Goal: Task Accomplishment & Management: Use online tool/utility

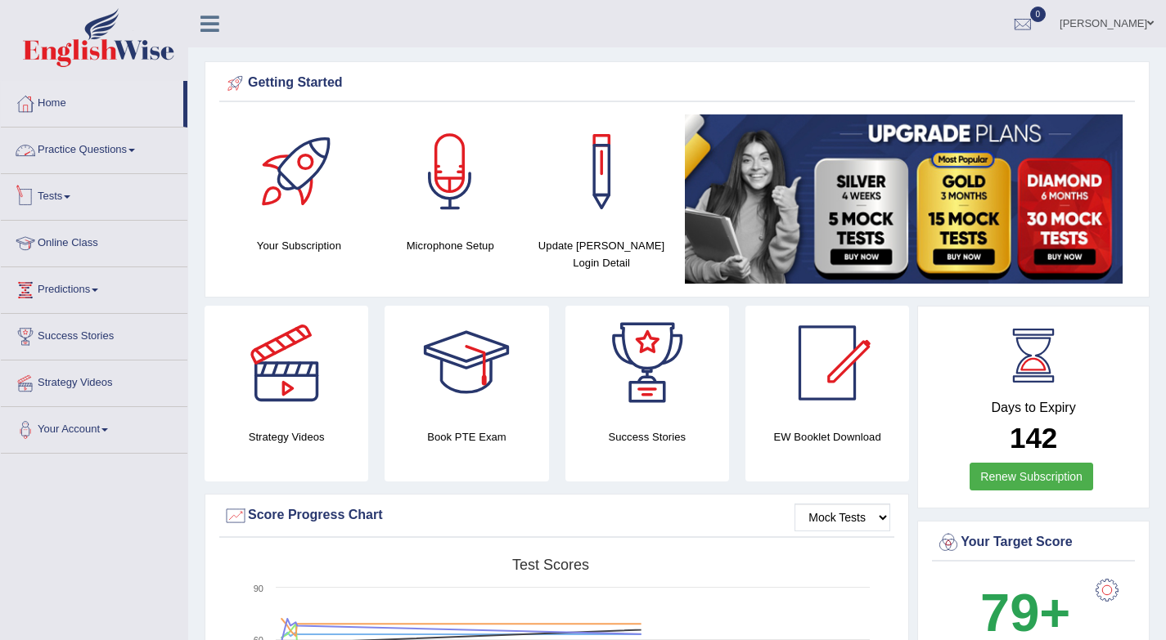
click at [64, 200] on link "Tests" at bounding box center [94, 194] width 186 height 41
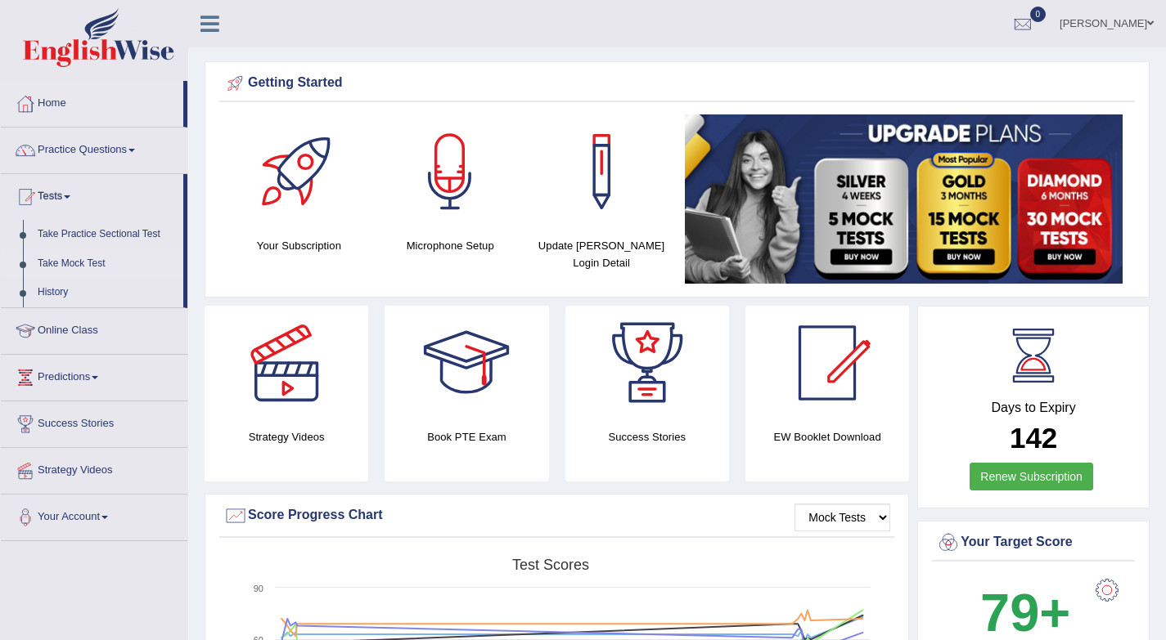
click at [75, 264] on link "Take Mock Test" at bounding box center [106, 263] width 153 height 29
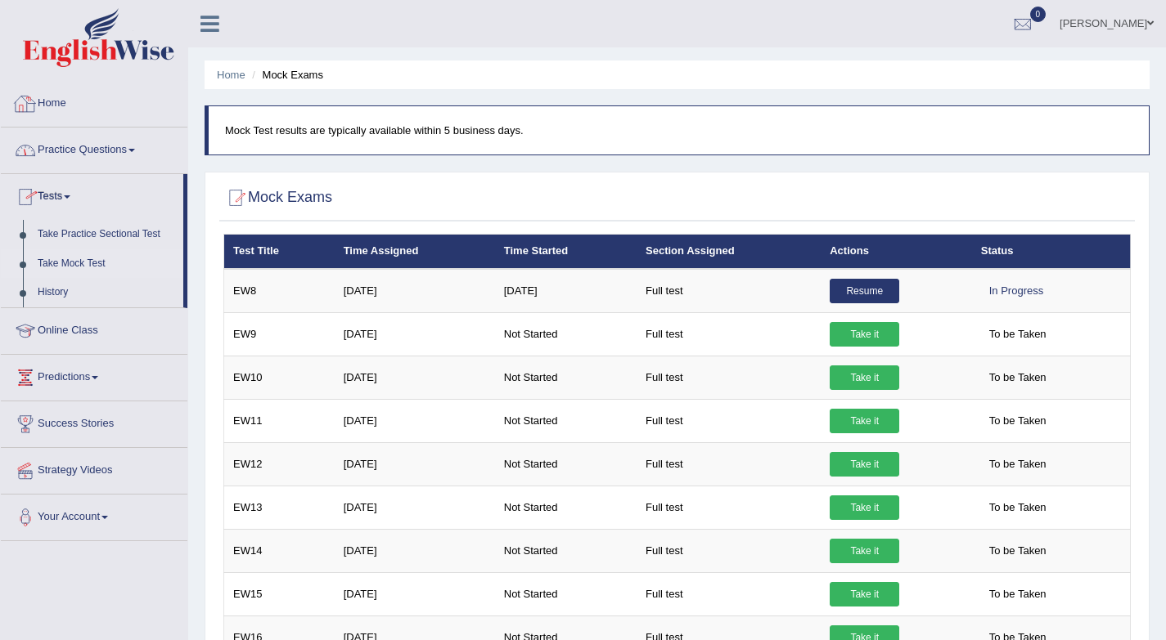
click at [61, 103] on link "Home" at bounding box center [94, 101] width 186 height 41
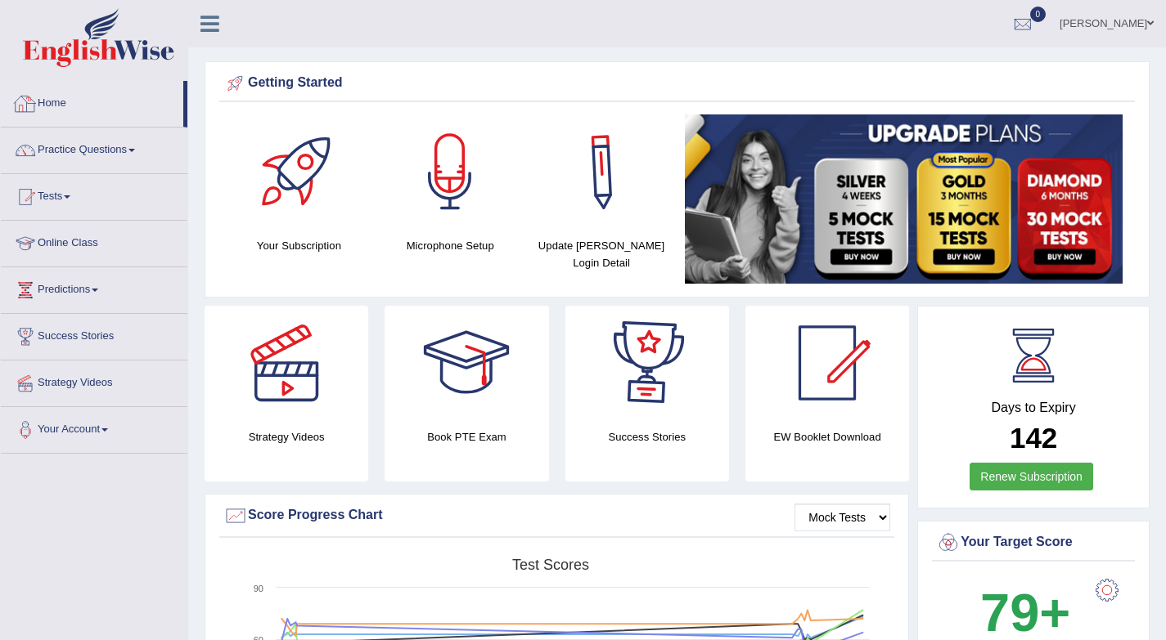
click at [86, 101] on link "Home" at bounding box center [92, 101] width 182 height 41
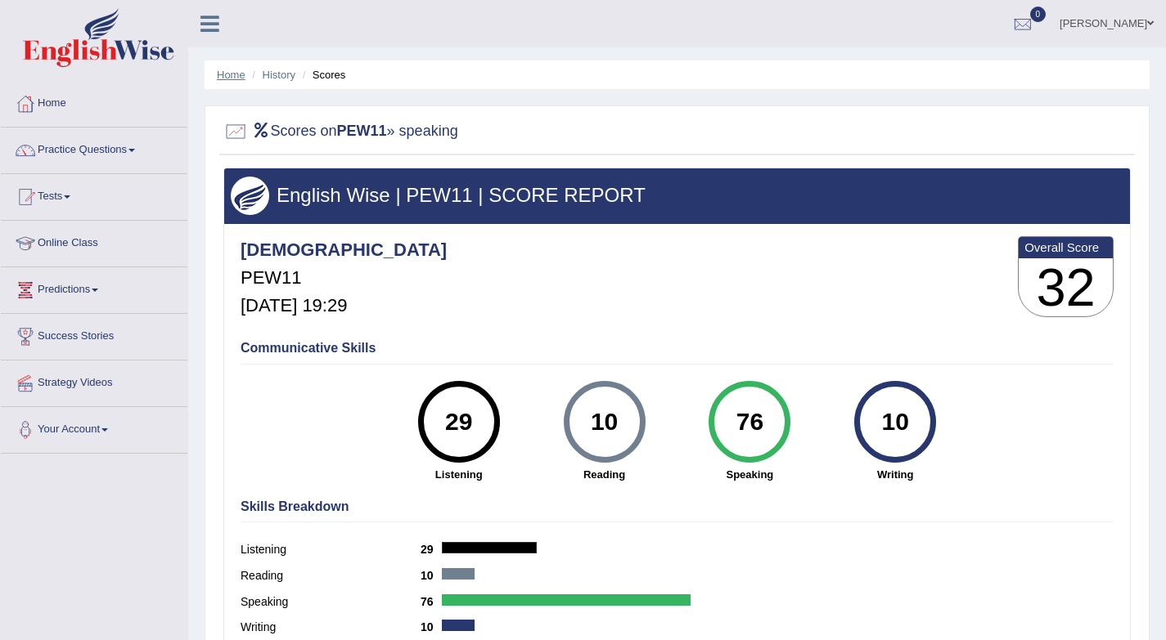
click at [231, 77] on link "Home" at bounding box center [231, 75] width 29 height 12
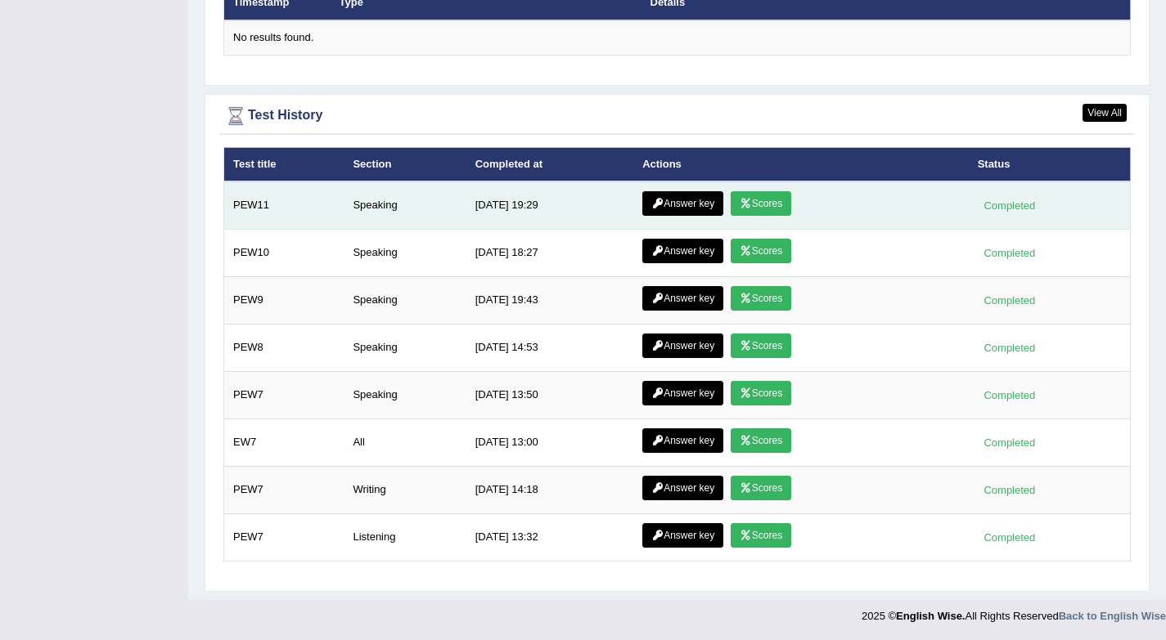
click at [711, 203] on link "Answer key" at bounding box center [682, 203] width 81 height 25
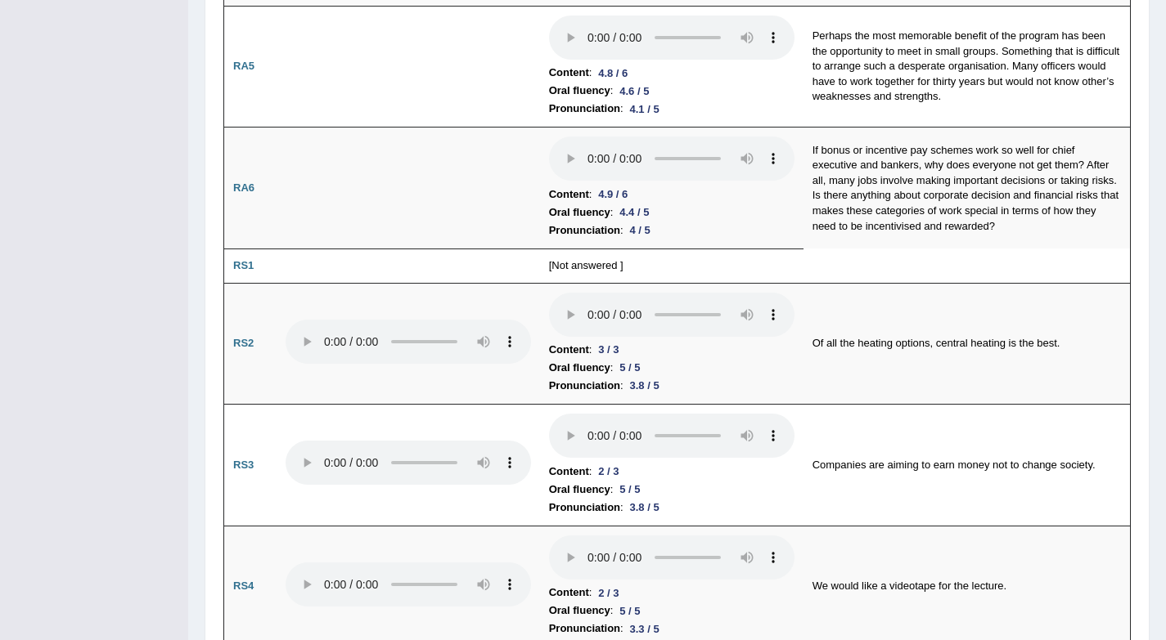
scroll to position [10, 0]
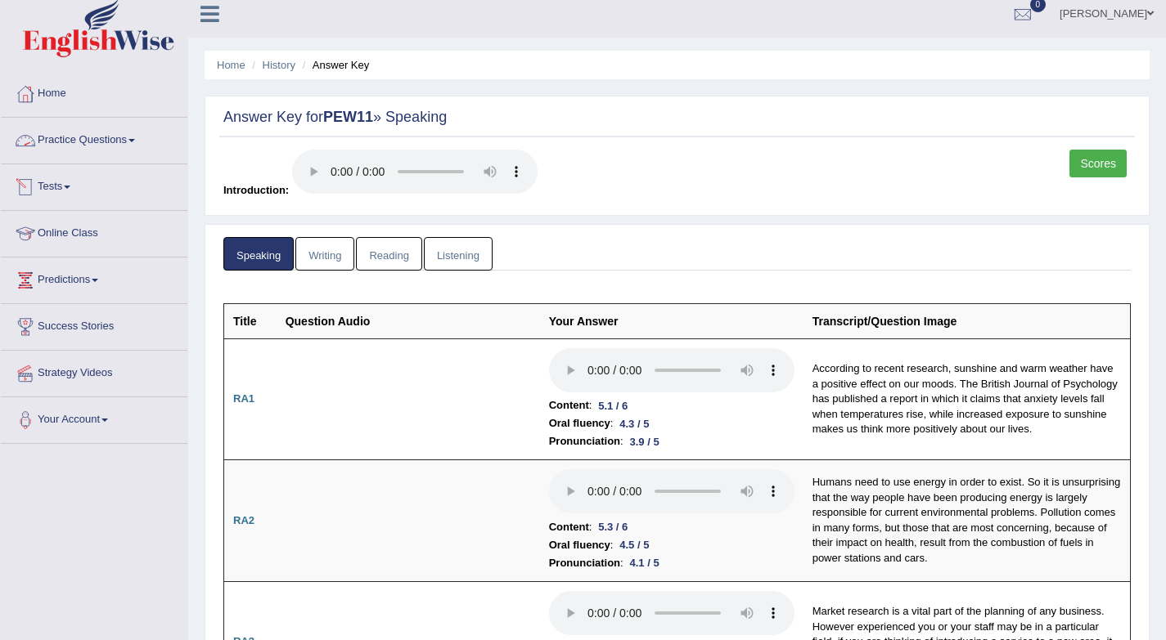
click at [66, 187] on link "Tests" at bounding box center [94, 184] width 186 height 41
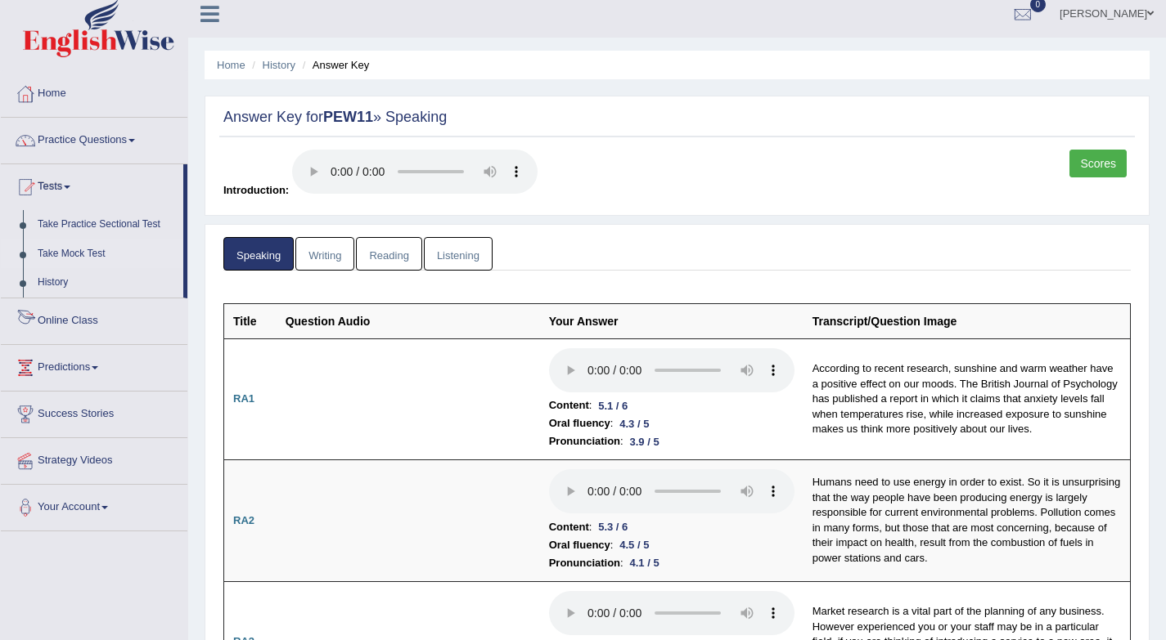
click at [69, 258] on link "Take Mock Test" at bounding box center [106, 254] width 153 height 29
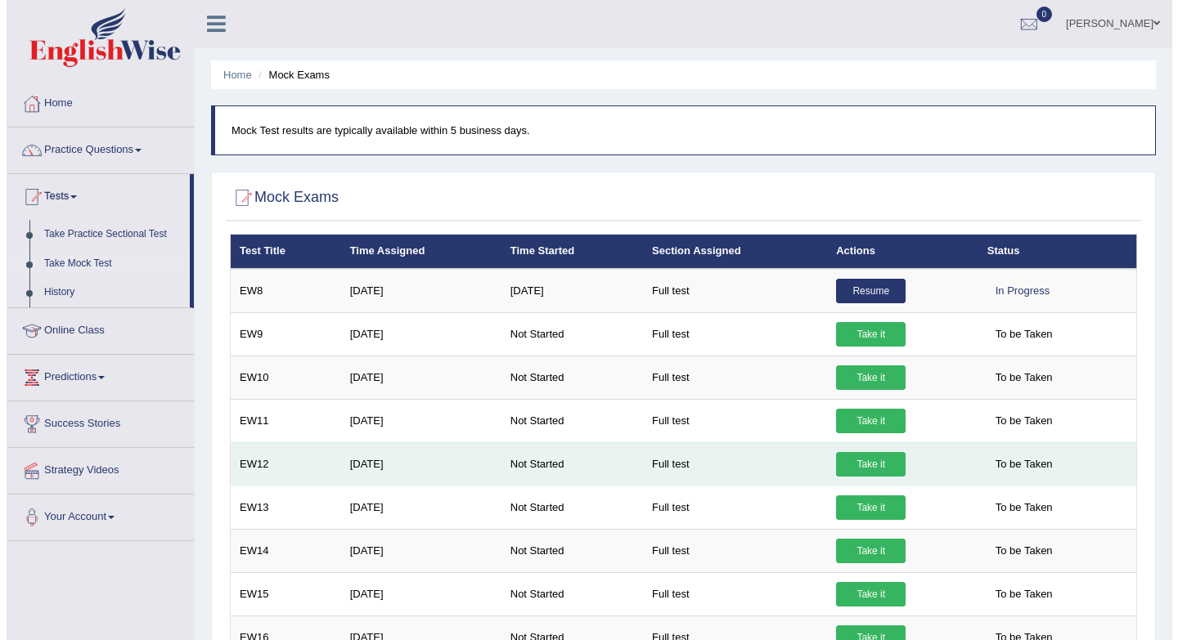
scroll to position [32, 0]
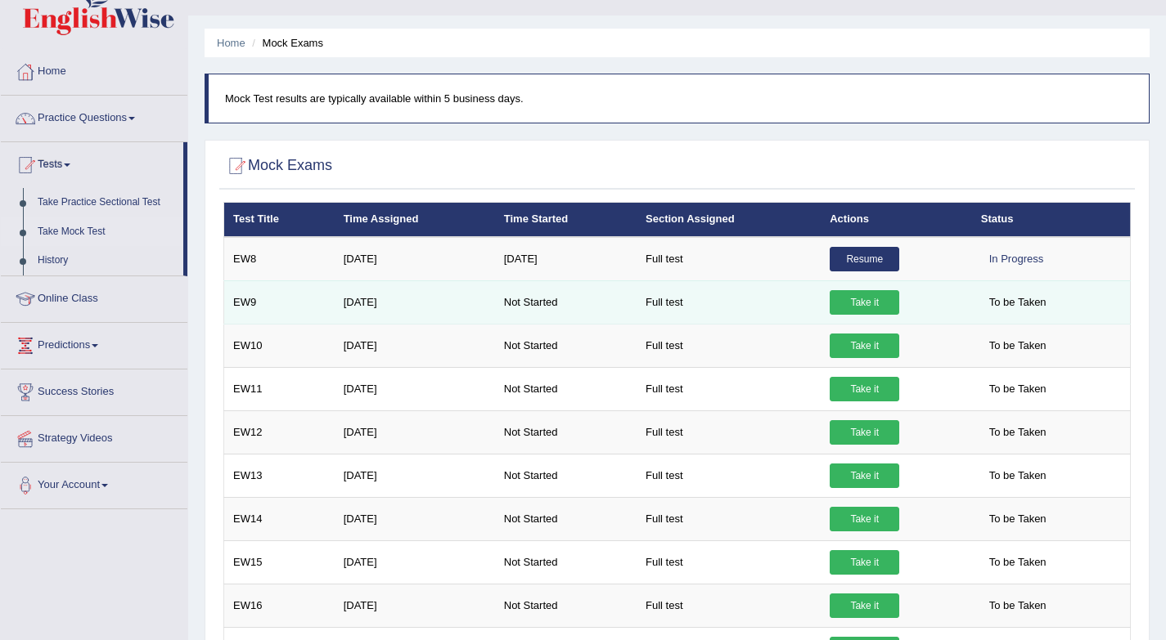
click at [876, 300] on link "Take it" at bounding box center [864, 302] width 70 height 25
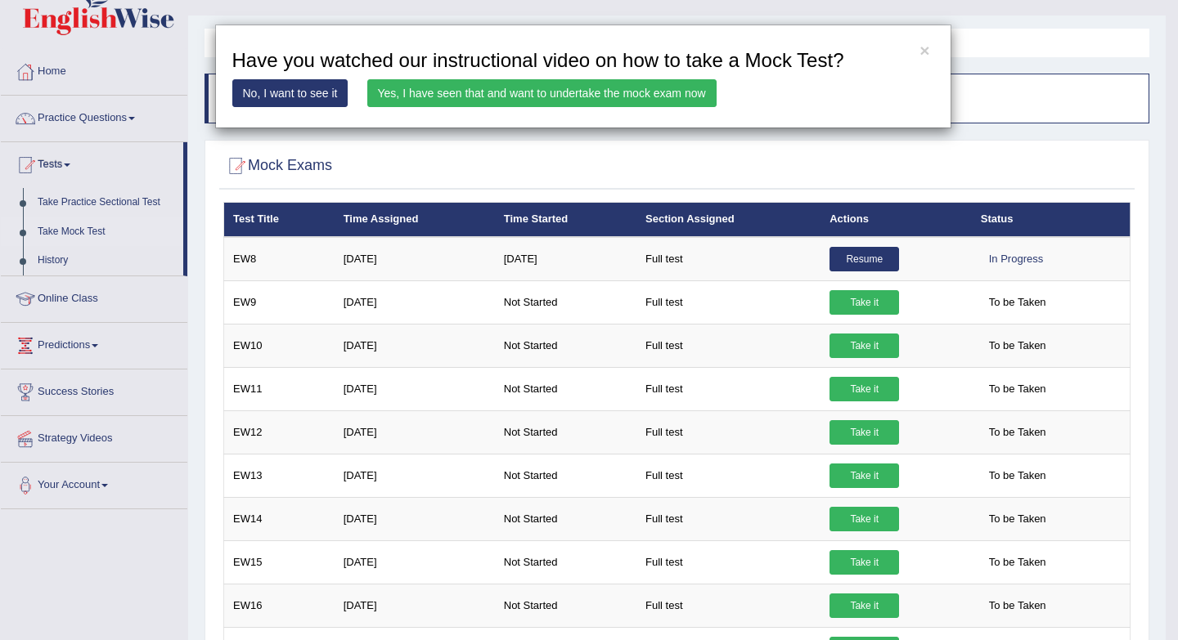
click at [548, 101] on link "Yes, I have seen that and want to undertake the mock exam now" at bounding box center [541, 93] width 349 height 28
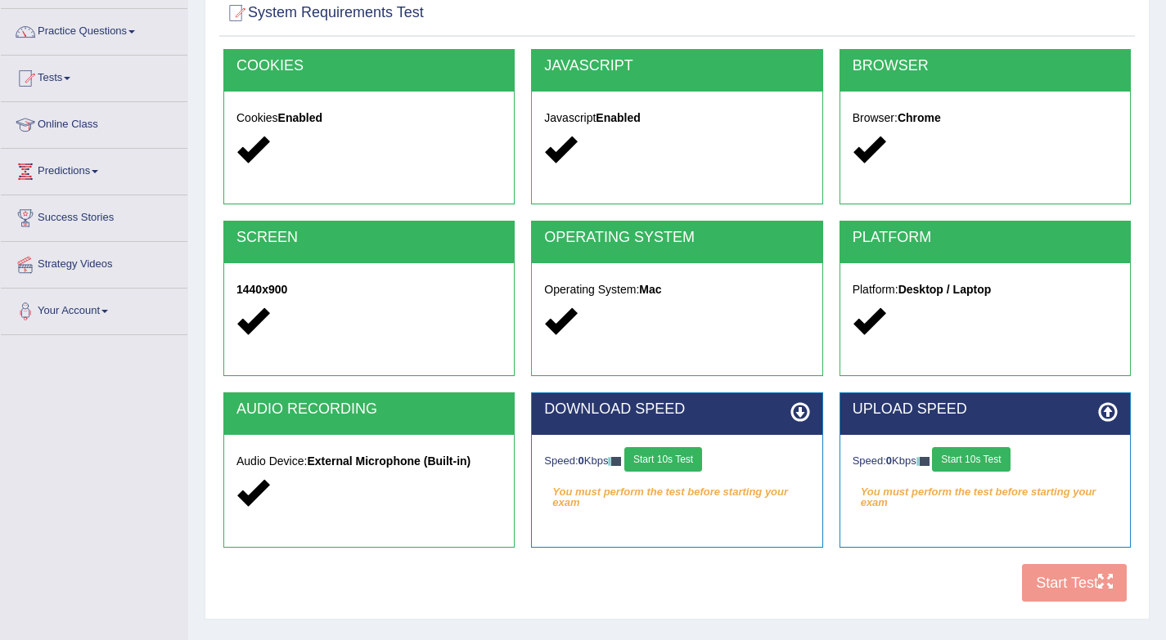
scroll to position [218, 0]
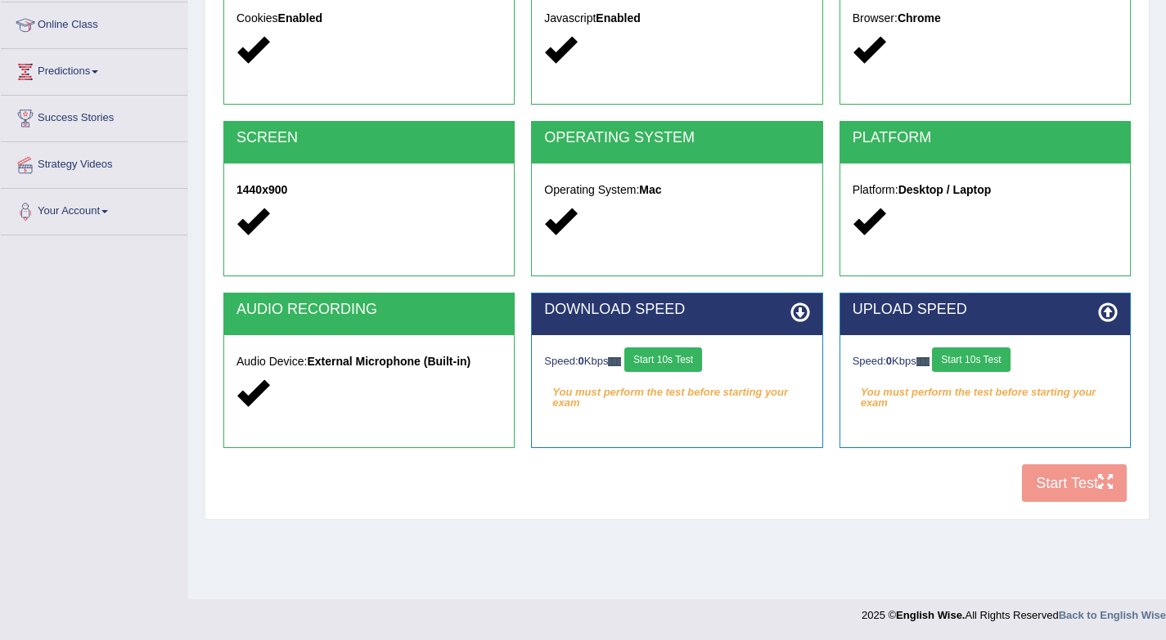
click at [664, 366] on button "Start 10s Test" at bounding box center [663, 360] width 78 height 25
click at [997, 361] on div "Speed: 0 Kbps Start 10s Test" at bounding box center [984, 362] width 265 height 29
click at [997, 361] on button "Start 10s Test" at bounding box center [971, 360] width 78 height 25
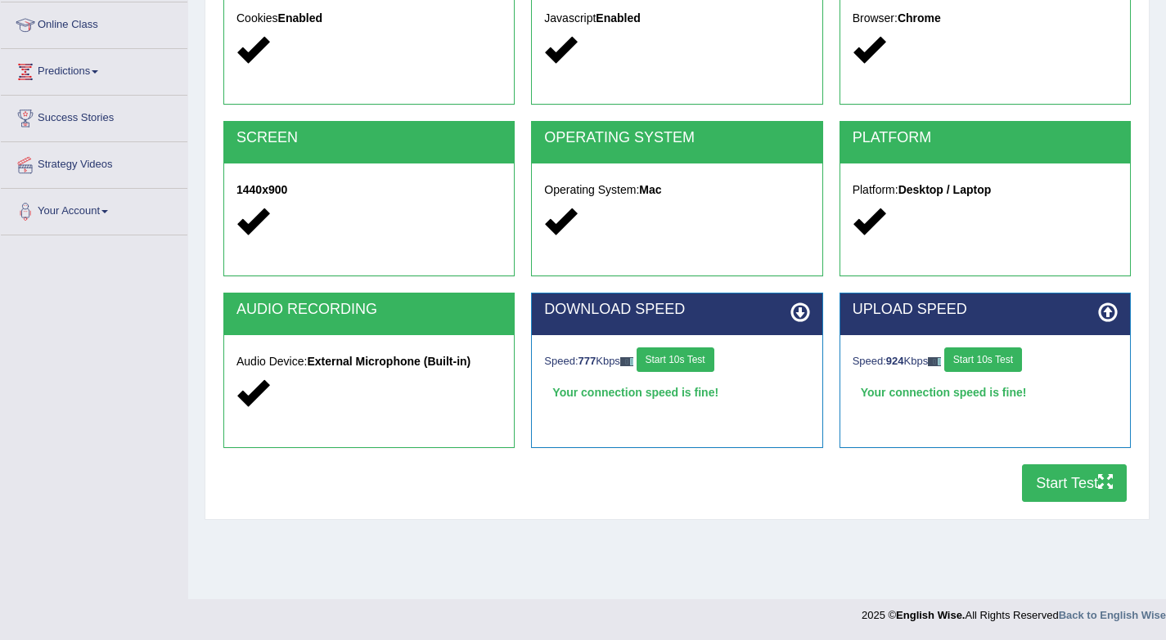
click at [1072, 485] on button "Start Test" at bounding box center [1074, 484] width 105 height 38
